Goal: Navigation & Orientation: Find specific page/section

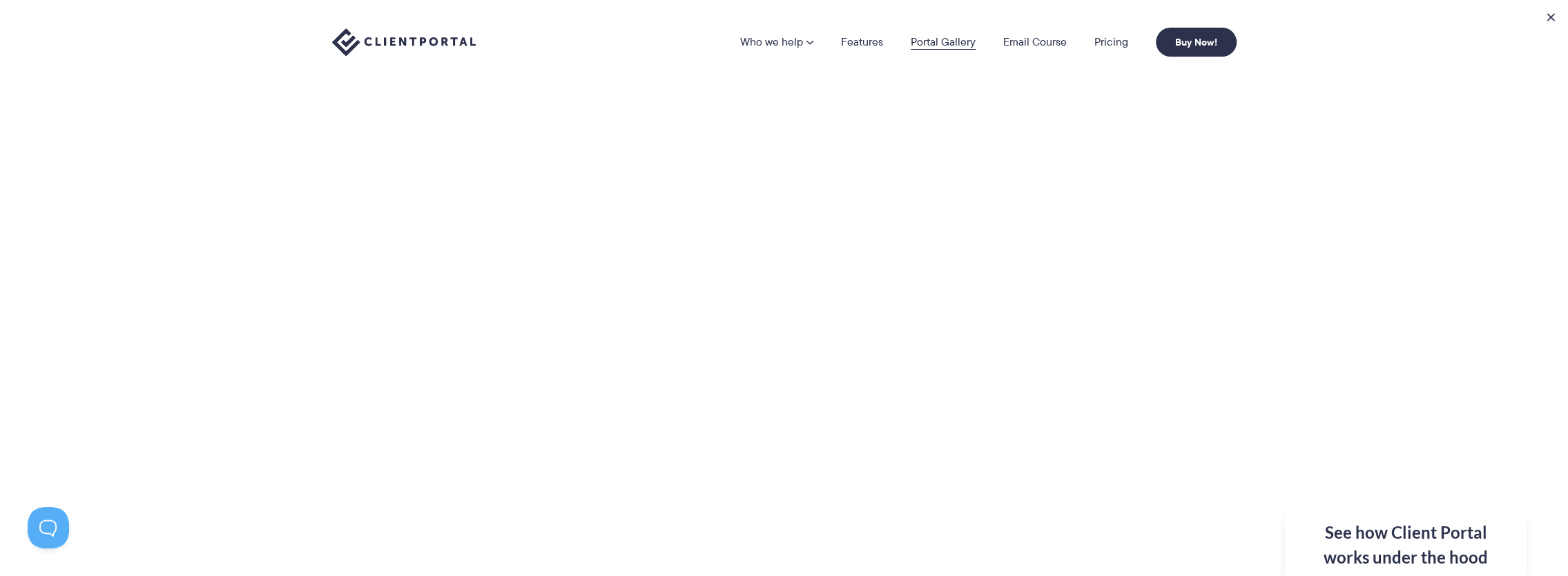
click at [953, 37] on link "Portal Gallery" at bounding box center [943, 42] width 65 height 11
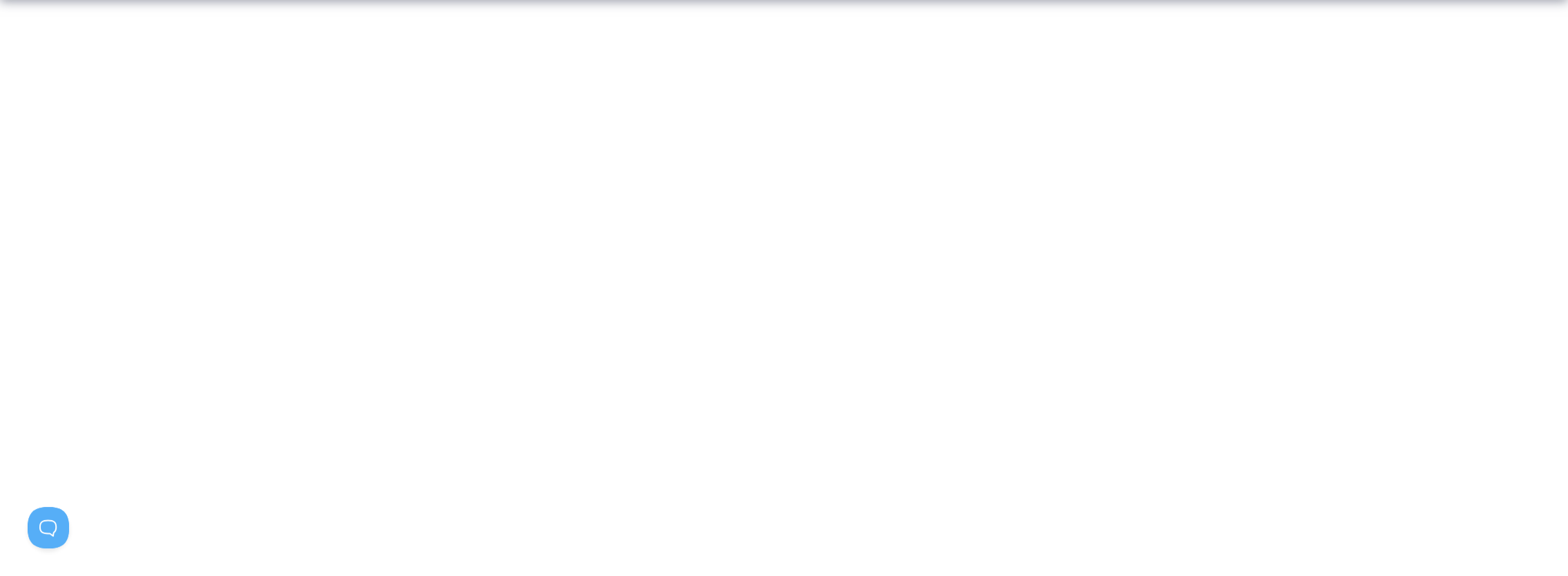
scroll to position [690, 0]
